Goal: Use online tool/utility: Utilize a website feature to perform a specific function

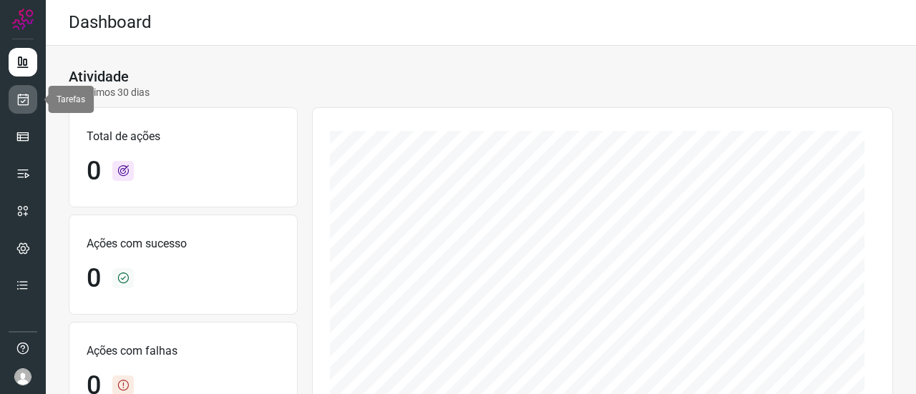
click at [25, 97] on icon at bounding box center [23, 99] width 15 height 14
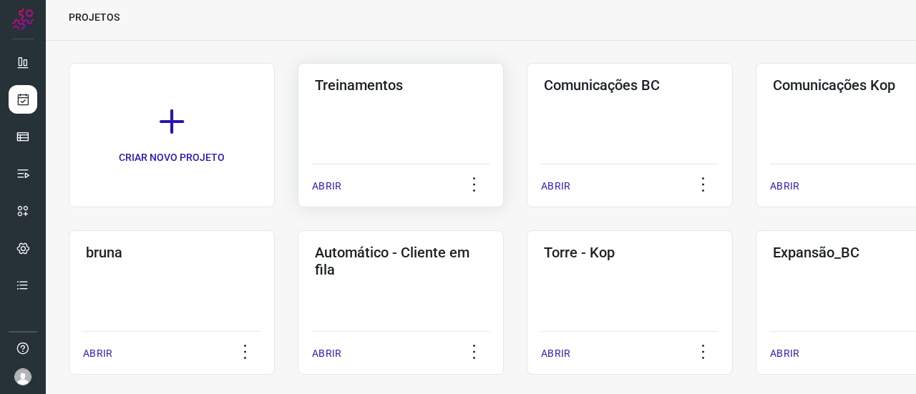
scroll to position [72, 0]
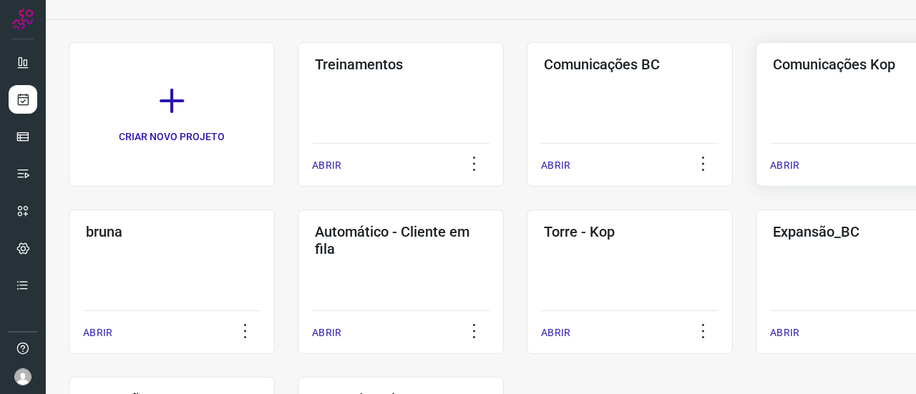
click at [845, 77] on div "Comunicações Kop ABRIR" at bounding box center [859, 114] width 206 height 145
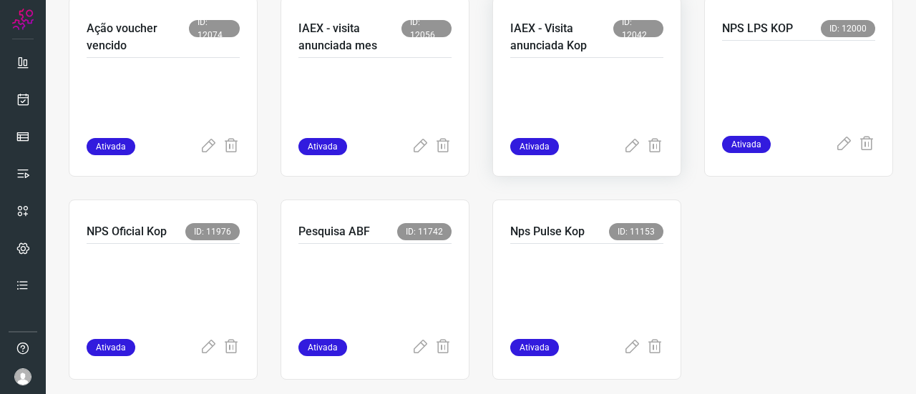
scroll to position [1190, 0]
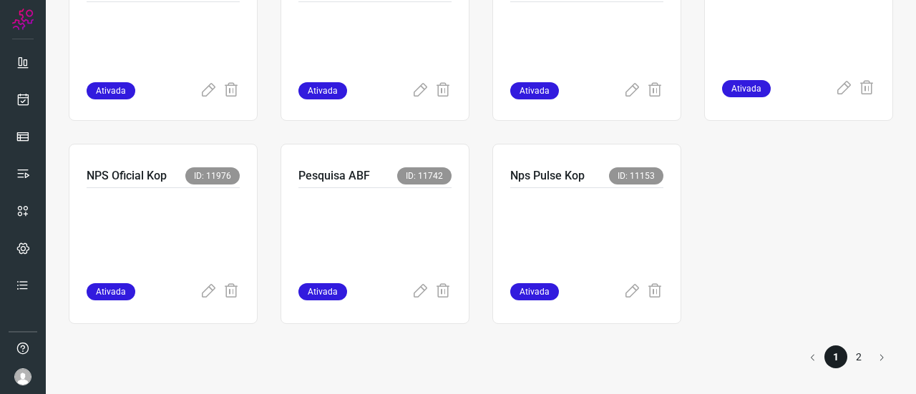
click at [848, 358] on li "2" at bounding box center [859, 357] width 23 height 23
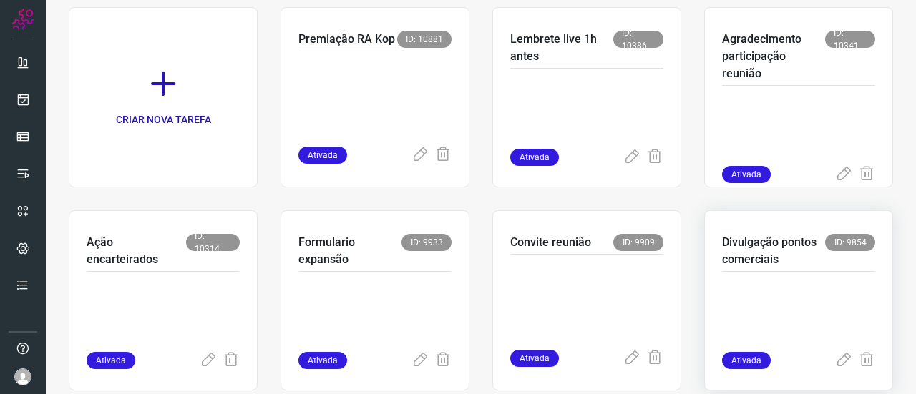
scroll to position [173, 0]
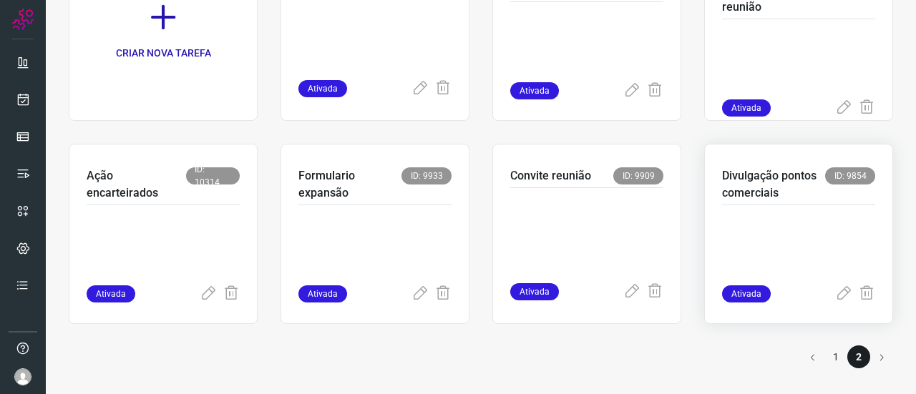
click at [745, 194] on p "Divulgação pontos comerciais" at bounding box center [773, 185] width 103 height 34
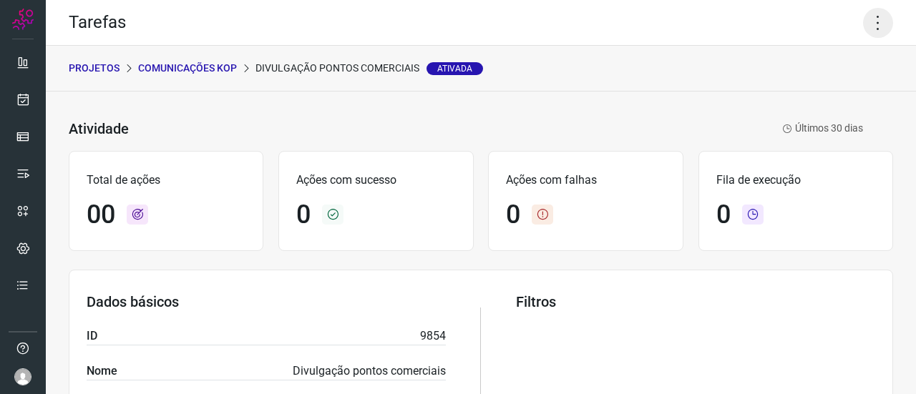
click at [872, 17] on icon at bounding box center [878, 23] width 30 height 30
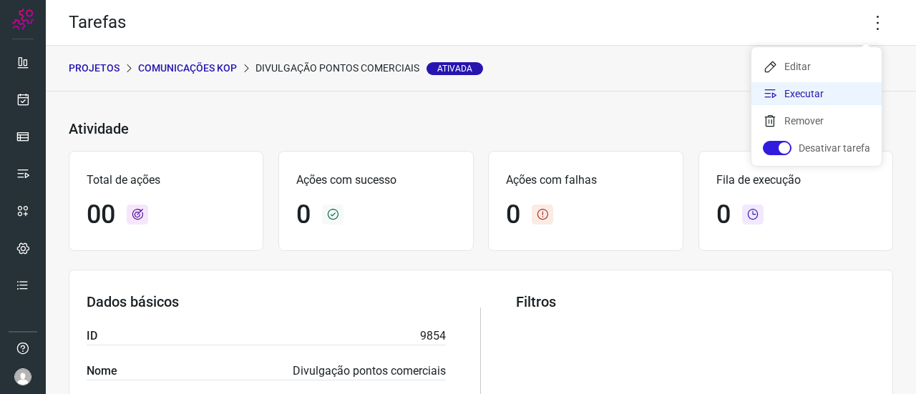
click at [803, 95] on li "Executar" at bounding box center [817, 93] width 130 height 23
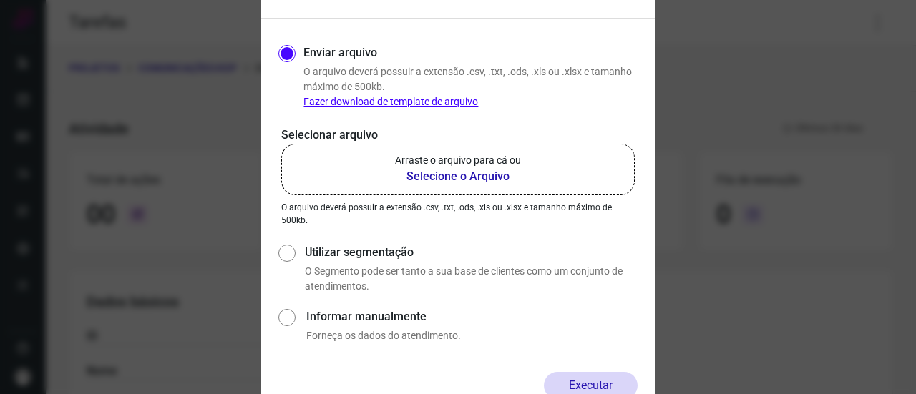
click at [471, 172] on b "Selecione o Arquivo" at bounding box center [458, 176] width 126 height 17
click at [0, 0] on input "Arraste o arquivo para cá ou Selecione o Arquivo" at bounding box center [0, 0] width 0 height 0
click at [525, 155] on label "Arraste o arquivo para cá ou Selecione o Arquivo" at bounding box center [458, 170] width 354 height 52
click at [0, 0] on input "Arraste o arquivo para cá ou Selecione o Arquivo" at bounding box center [0, 0] width 0 height 0
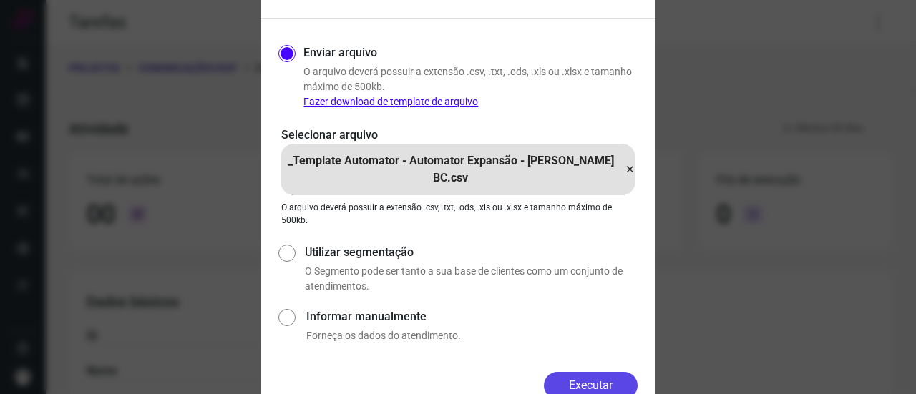
click at [588, 386] on button "Executar" at bounding box center [591, 385] width 94 height 27
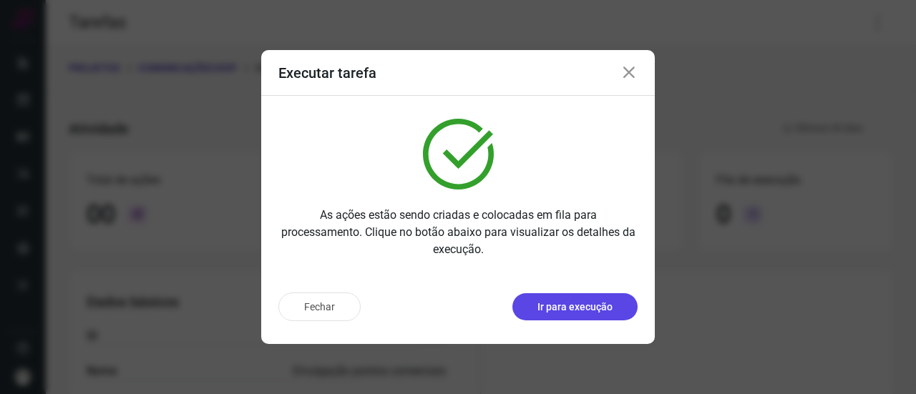
click at [586, 303] on p "Ir para execução" at bounding box center [575, 307] width 75 height 15
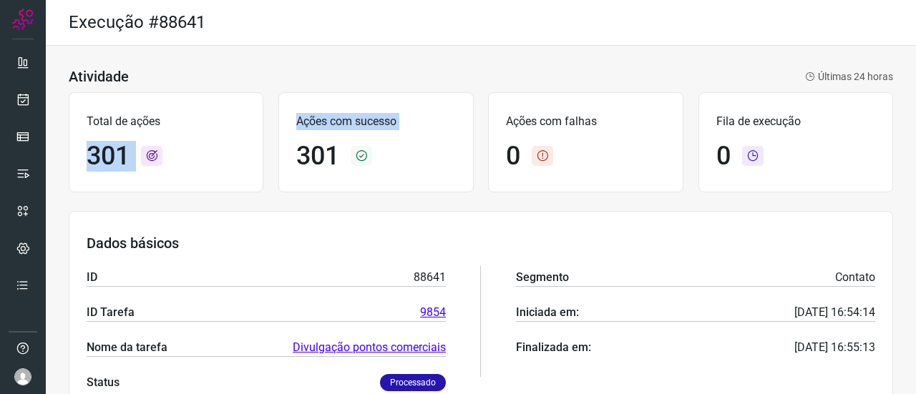
drag, startPoint x: 76, startPoint y: 146, endPoint x: 291, endPoint y: 151, distance: 214.8
click at [287, 151] on div "Total de ações 301 Ações com sucesso 301 Ações com falhas 0 Fila de execução 0" at bounding box center [481, 142] width 825 height 115
click at [326, 148] on h1 "301" at bounding box center [317, 156] width 43 height 31
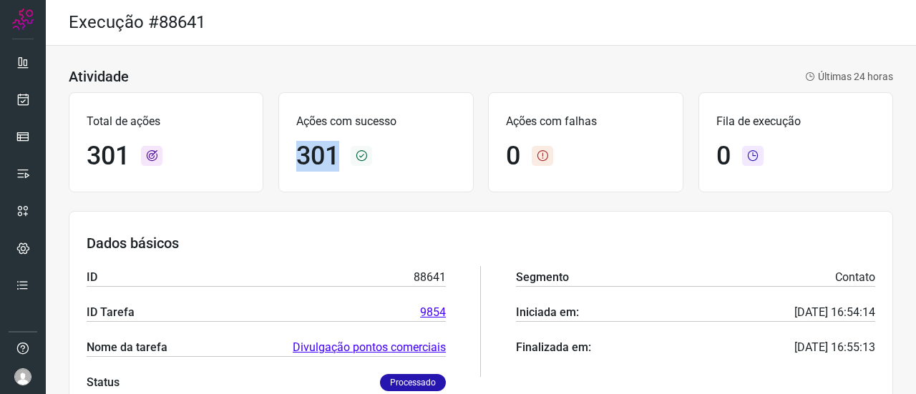
drag, startPoint x: 300, startPoint y: 150, endPoint x: 340, endPoint y: 152, distance: 40.2
click at [340, 152] on div "301" at bounding box center [375, 156] width 159 height 31
click at [332, 352] on link "Divulgação pontos comerciais" at bounding box center [369, 347] width 153 height 17
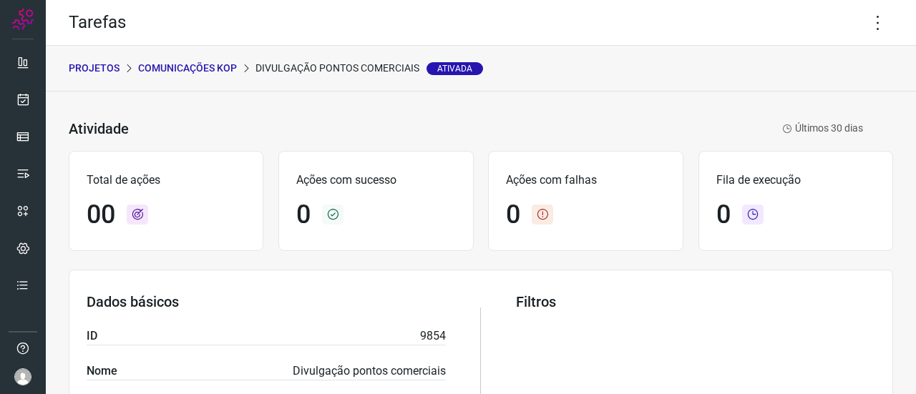
drag, startPoint x: 261, startPoint y: 69, endPoint x: 422, endPoint y: 74, distance: 161.9
click at [422, 74] on p "Divulgação pontos comerciais Ativada" at bounding box center [370, 68] width 228 height 15
click at [875, 19] on icon at bounding box center [878, 23] width 30 height 30
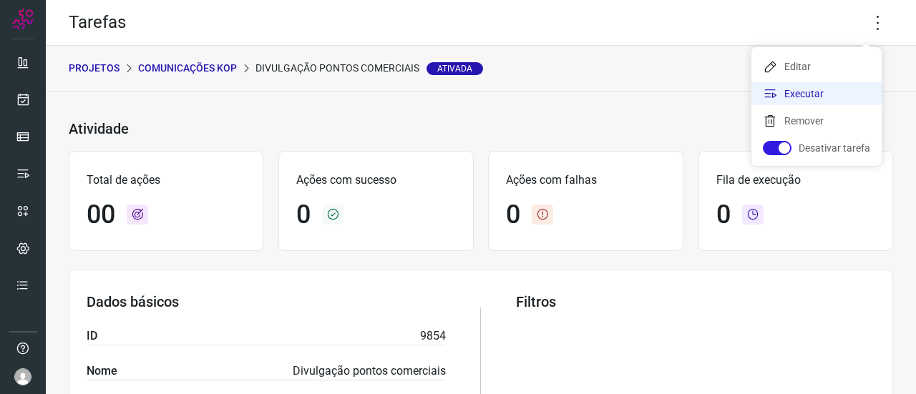
click at [796, 92] on li "Executar" at bounding box center [817, 93] width 130 height 23
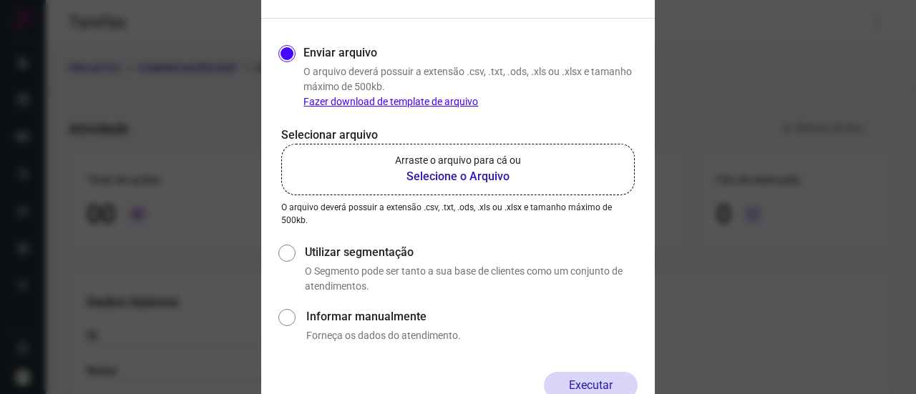
click at [461, 178] on b "Selecione o Arquivo" at bounding box center [458, 176] width 126 height 17
click at [0, 0] on input "Arraste o arquivo para cá ou Selecione o Arquivo" at bounding box center [0, 0] width 0 height 0
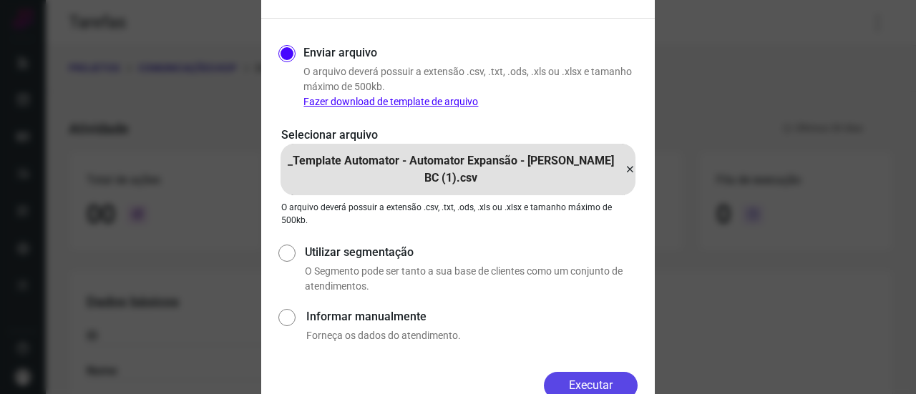
click at [593, 380] on button "Executar" at bounding box center [591, 385] width 94 height 27
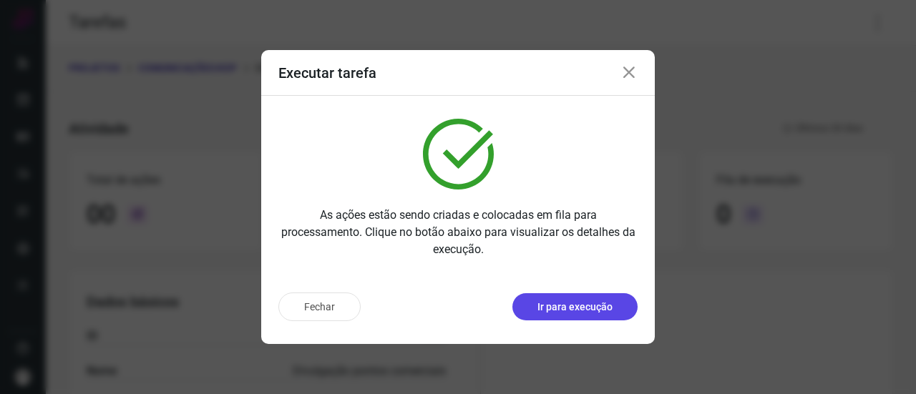
click at [580, 311] on p "Ir para execução" at bounding box center [575, 307] width 75 height 15
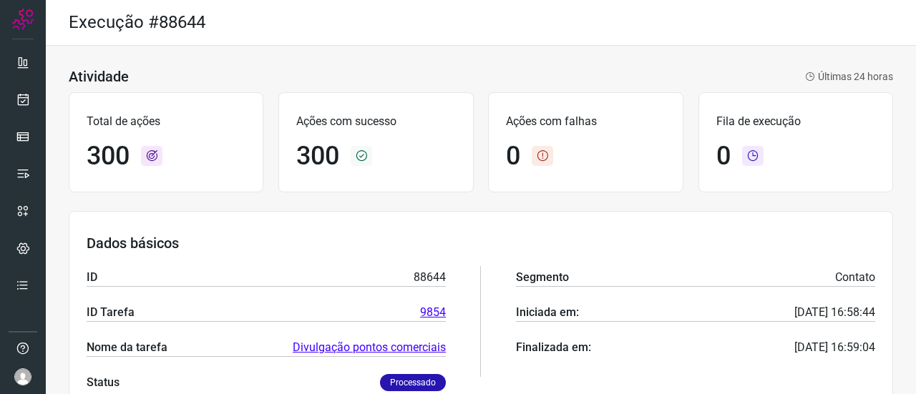
click at [420, 349] on link "Divulgação pontos comerciais" at bounding box center [369, 347] width 153 height 17
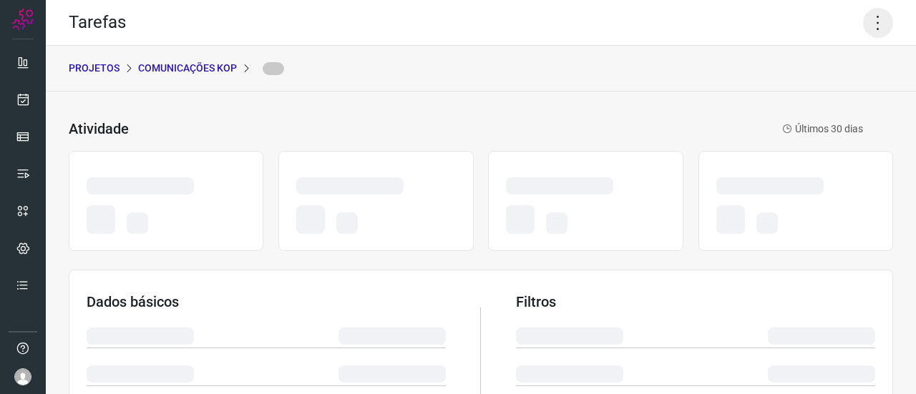
click at [864, 29] on icon at bounding box center [878, 23] width 30 height 30
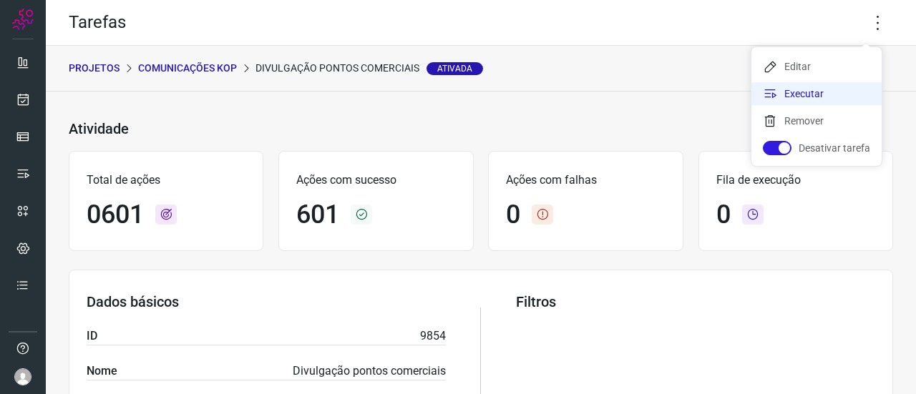
click at [808, 93] on li "Executar" at bounding box center [817, 93] width 130 height 23
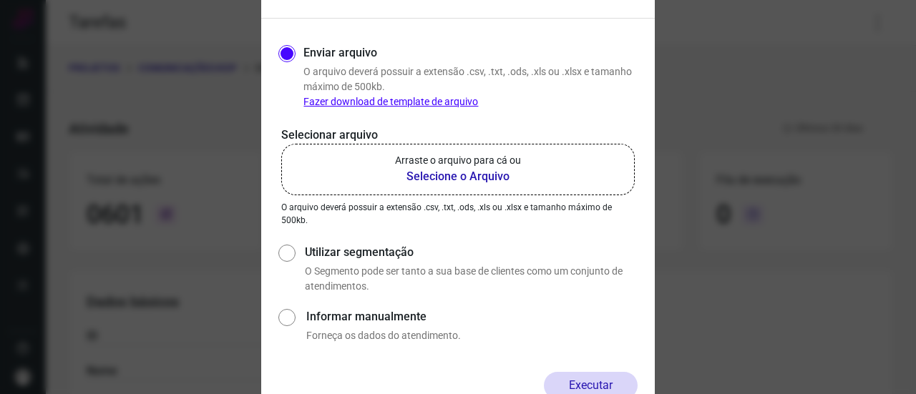
click at [422, 167] on p "Arraste o arquivo para cá ou" at bounding box center [458, 160] width 126 height 15
click at [0, 0] on input "Arraste o arquivo para cá ou Selecione o Arquivo" at bounding box center [0, 0] width 0 height 0
click at [461, 158] on p "Arraste o arquivo para cá ou" at bounding box center [458, 160] width 126 height 15
click at [0, 0] on input "Arraste o arquivo para cá ou Selecione o Arquivo" at bounding box center [0, 0] width 0 height 0
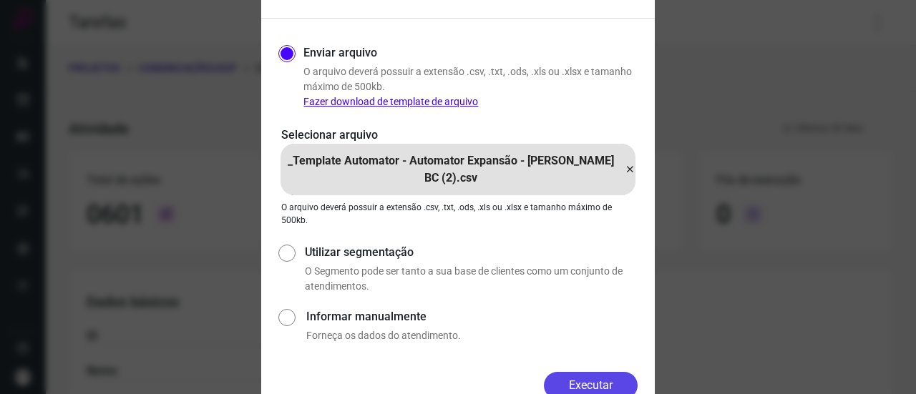
click at [596, 379] on button "Executar" at bounding box center [591, 385] width 94 height 27
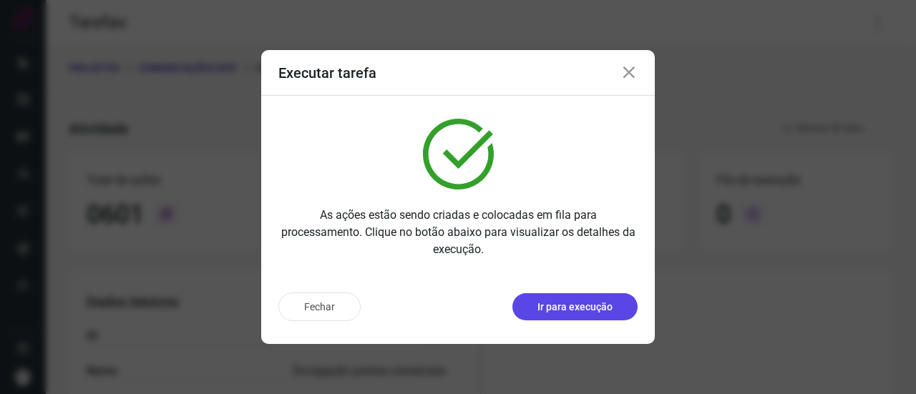
click at [580, 313] on p "Ir para execução" at bounding box center [575, 307] width 75 height 15
